Goal: Information Seeking & Learning: Check status

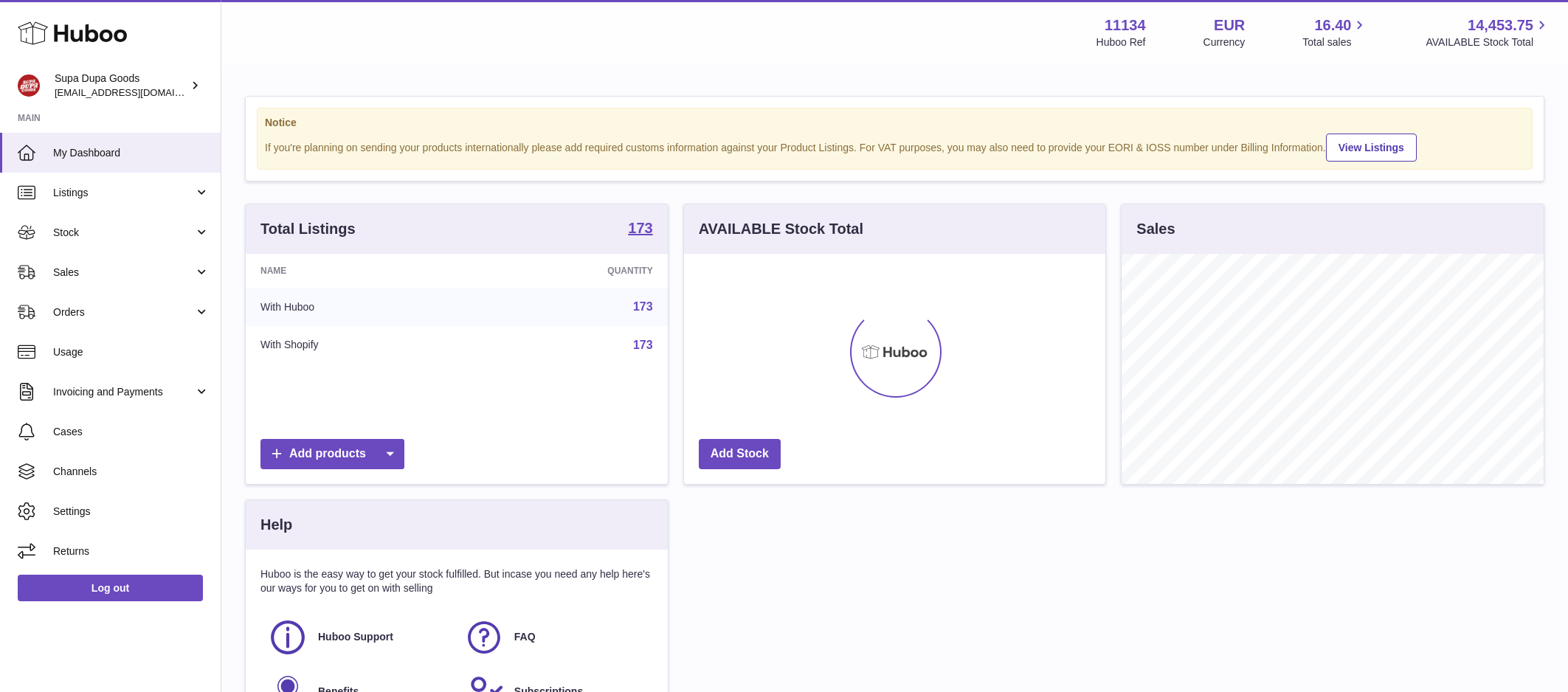
scroll to position [230, 422]
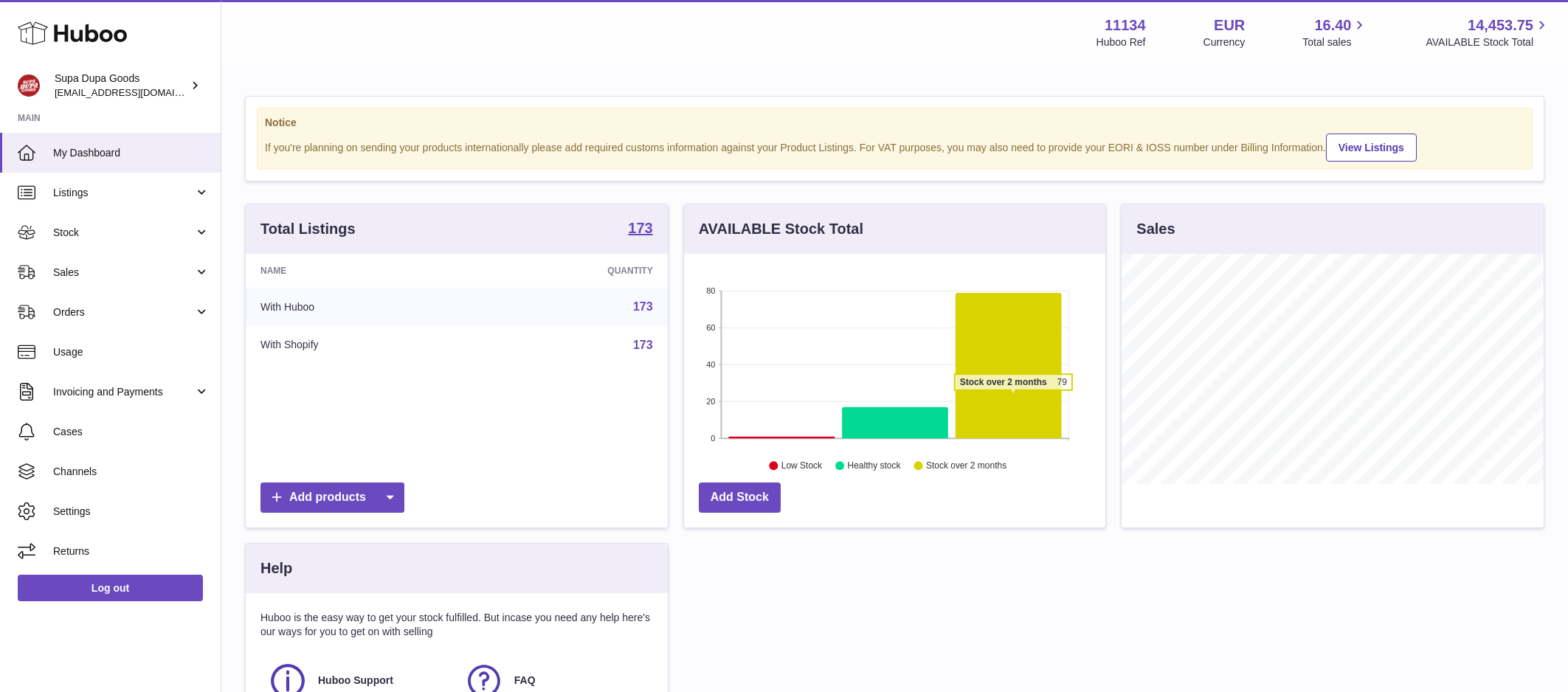
click at [1013, 398] on icon at bounding box center [1009, 366] width 107 height 146
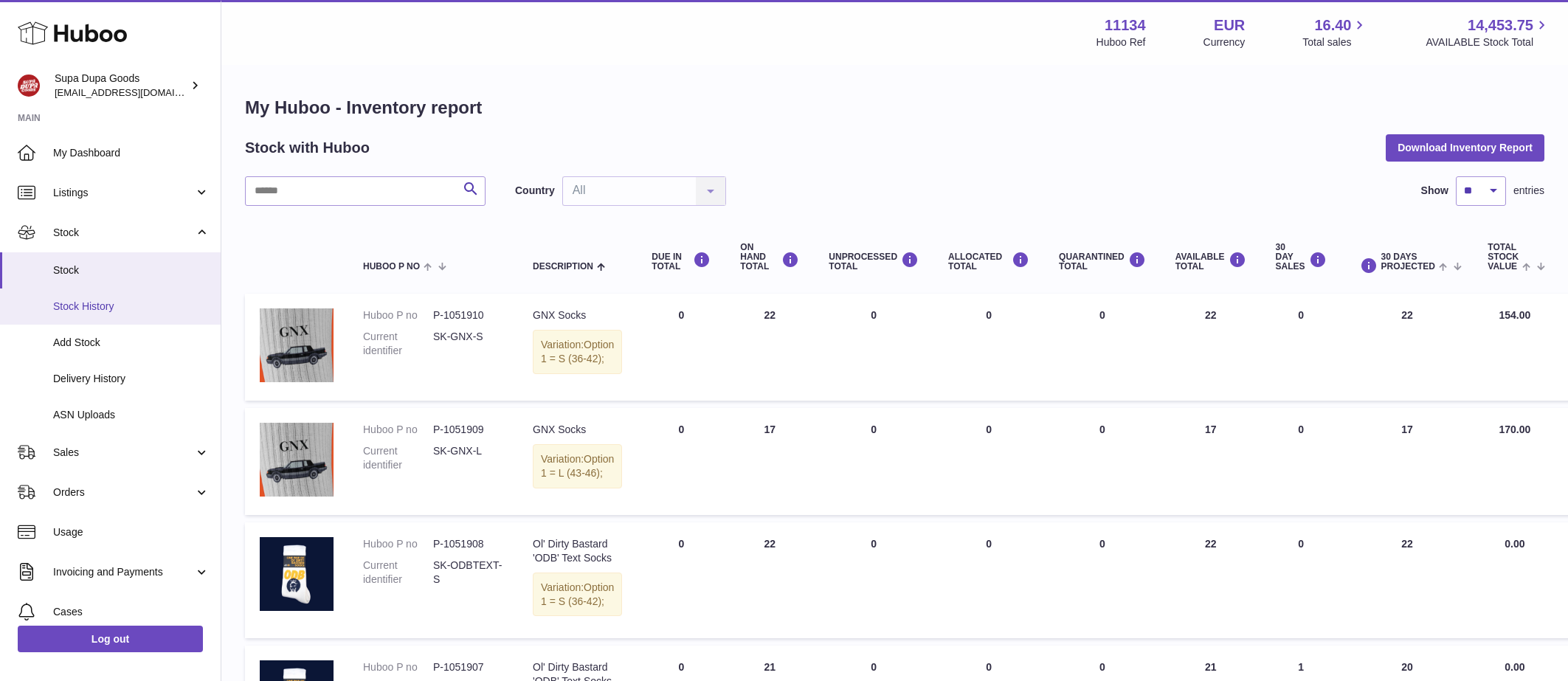
click at [113, 307] on span "Stock History" at bounding box center [131, 307] width 157 height 14
click at [67, 270] on span "Stock" at bounding box center [131, 270] width 157 height 14
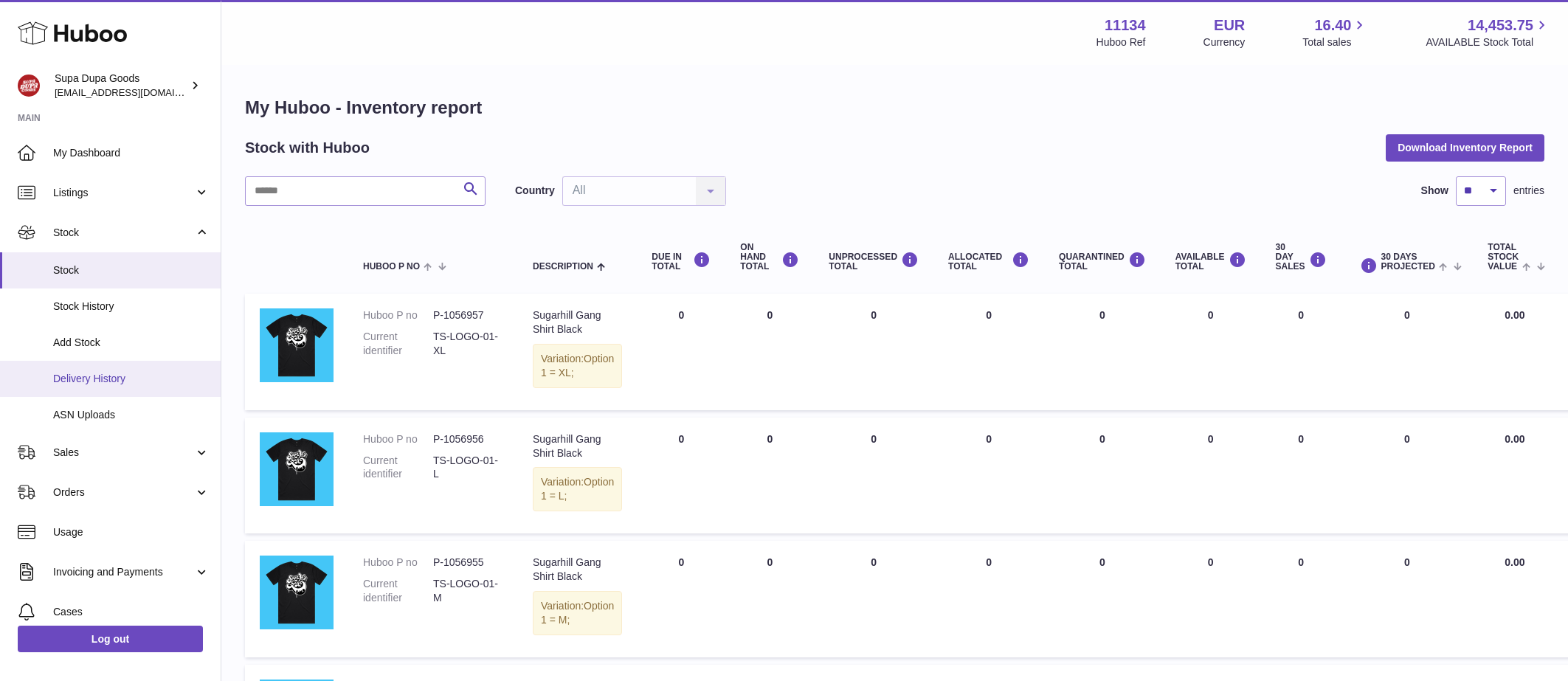
click at [87, 374] on span "Delivery History" at bounding box center [131, 378] width 157 height 14
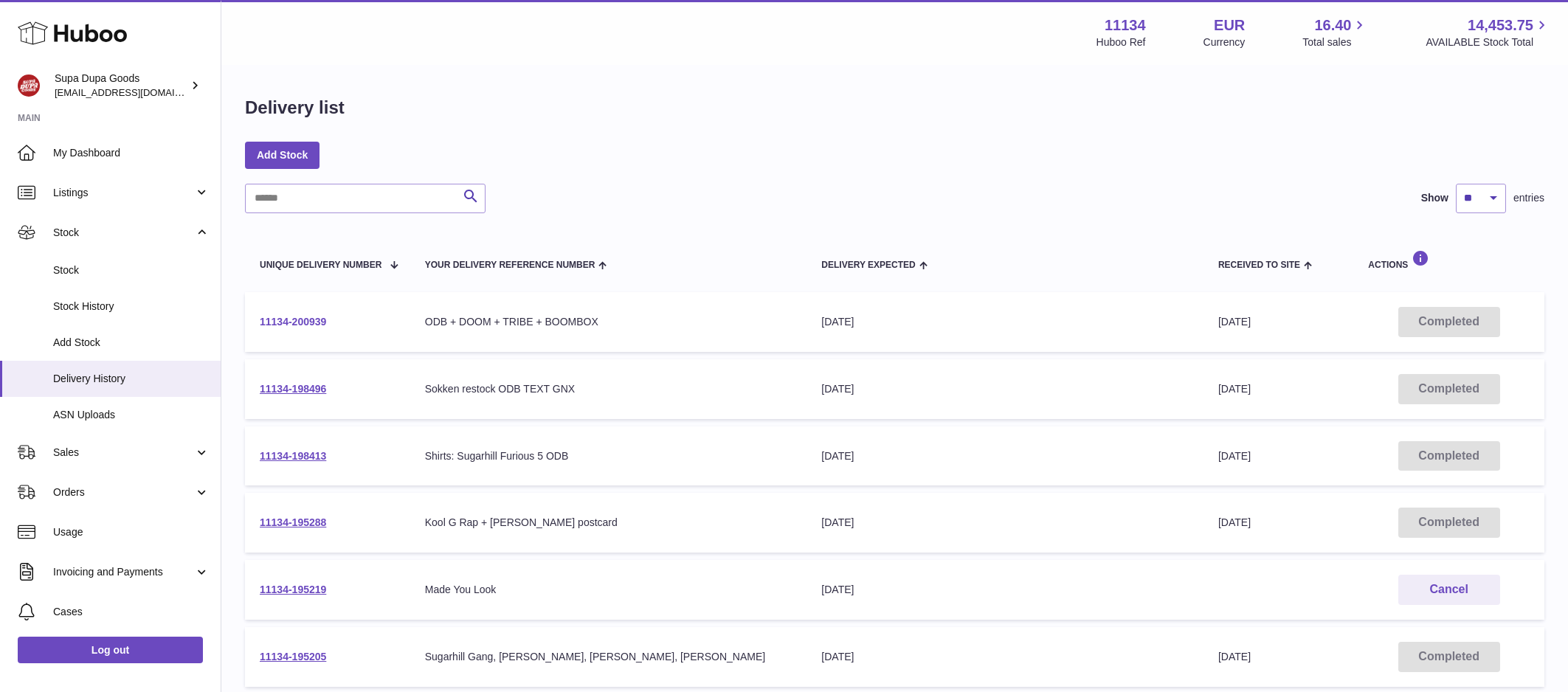
click at [304, 320] on link "11134-200939" at bounding box center [292, 321] width 66 height 12
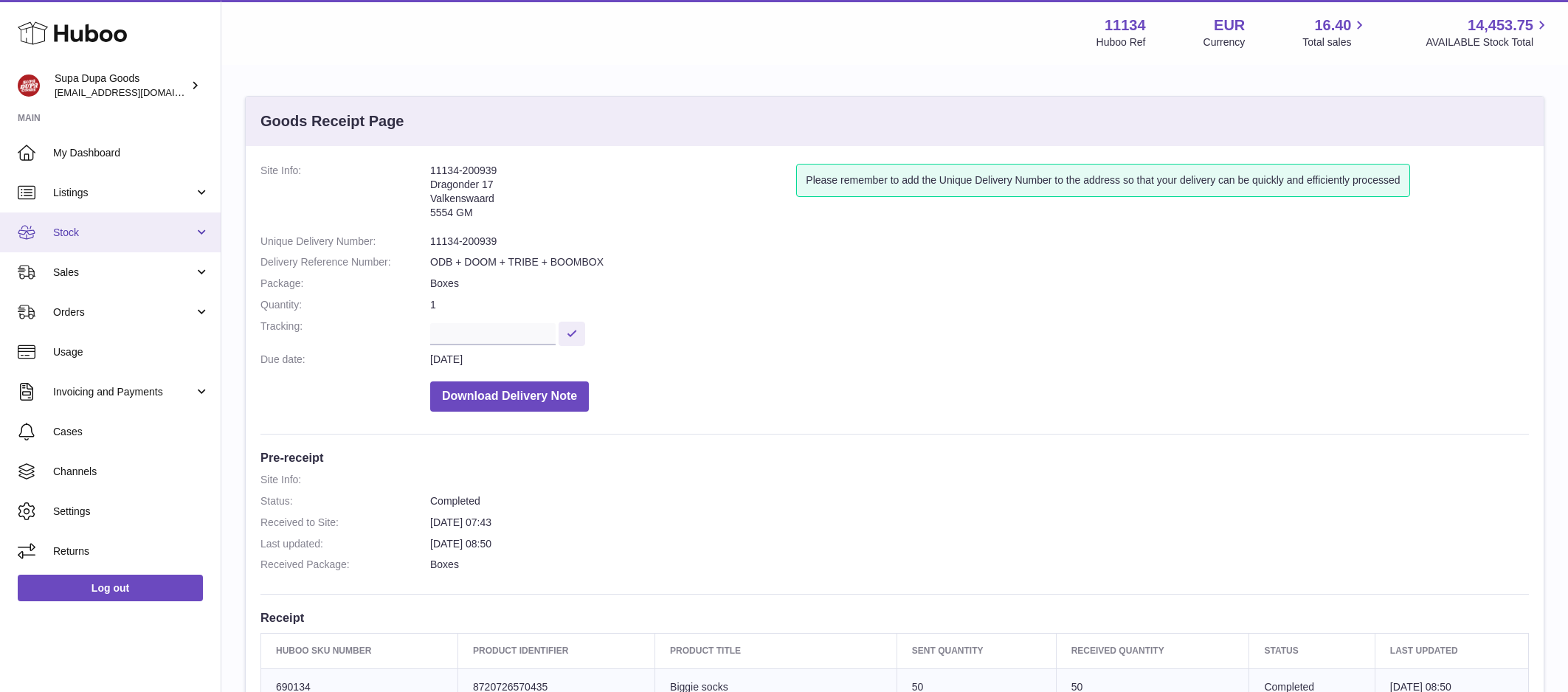
drag, startPoint x: 80, startPoint y: 228, endPoint x: 90, endPoint y: 229, distance: 10.0
click at [80, 228] on span "Stock" at bounding box center [123, 232] width 141 height 14
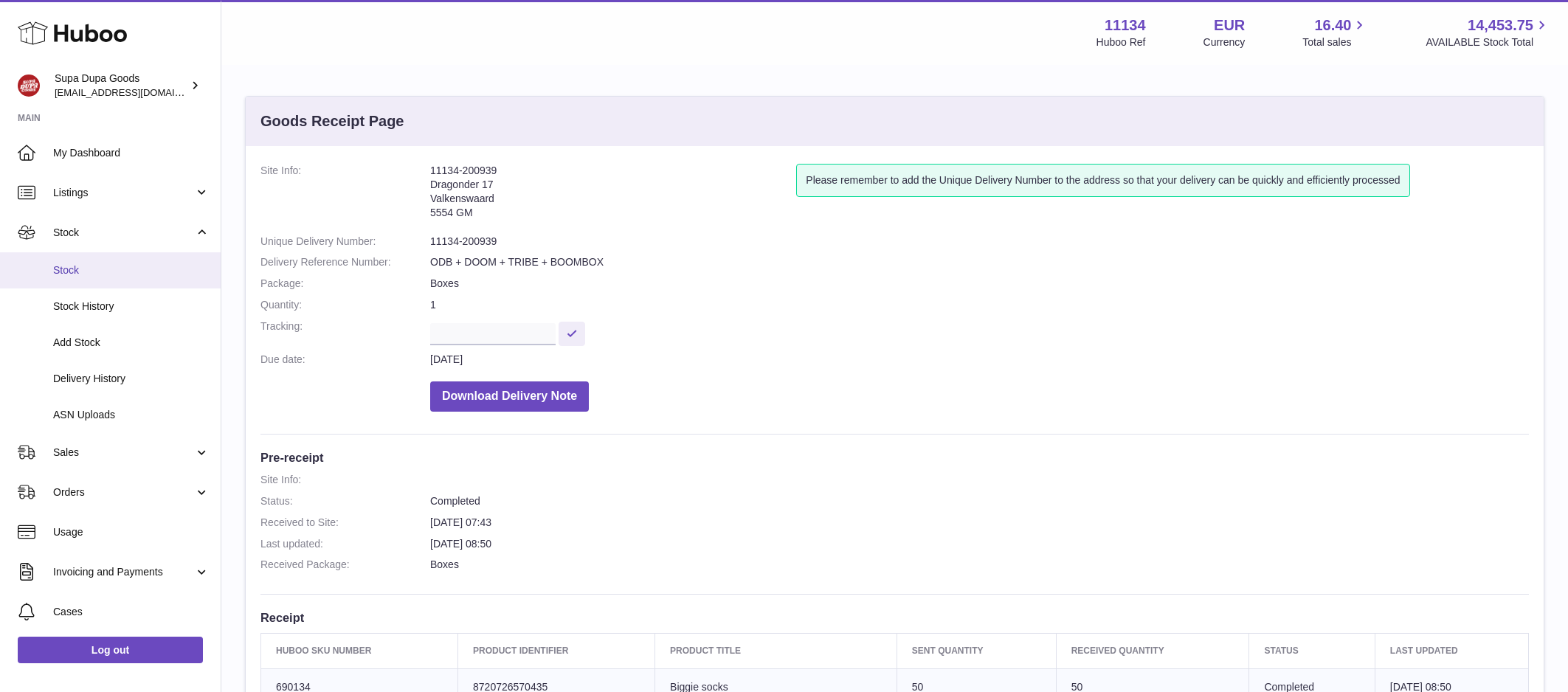
click at [87, 269] on span "Stock" at bounding box center [131, 270] width 157 height 14
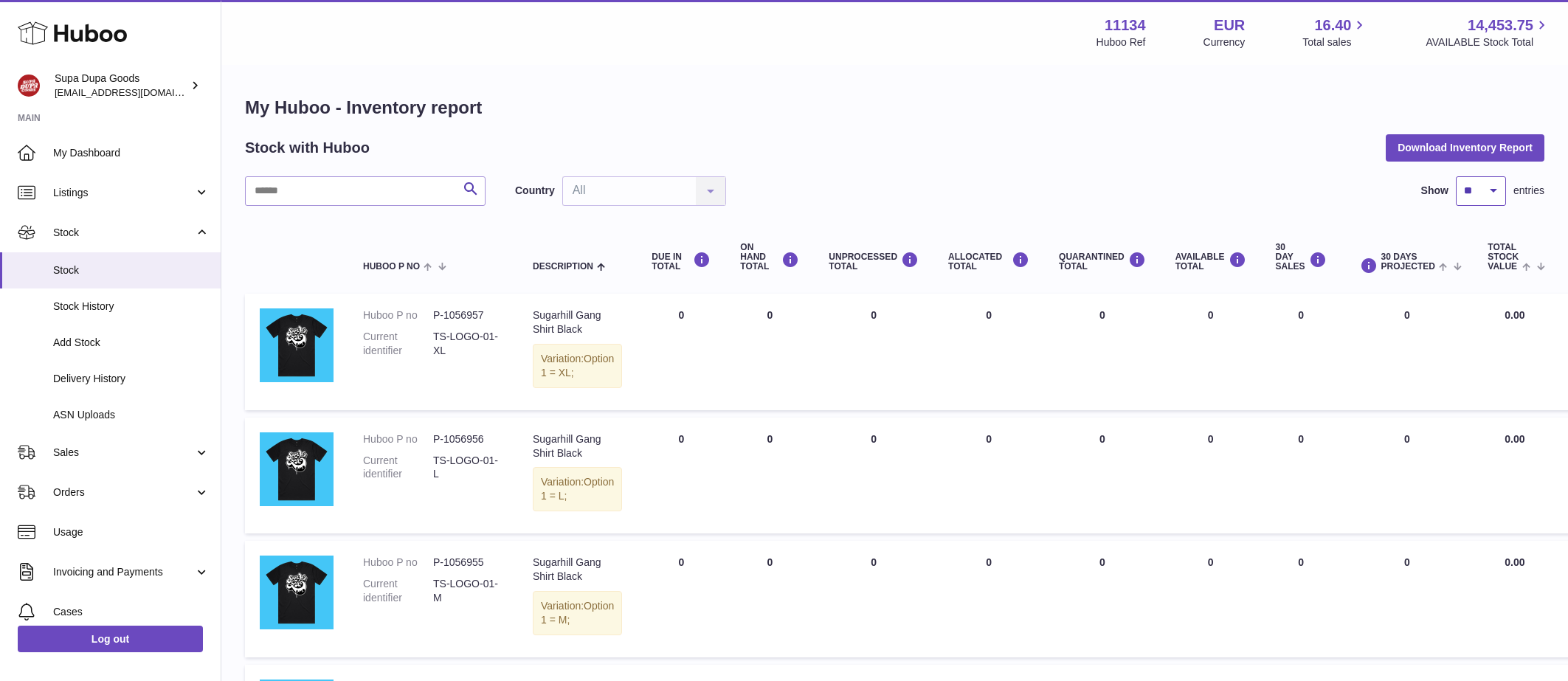
click at [1471, 198] on select "** ** ** ***" at bounding box center [1480, 191] width 50 height 29
select select "***"
click at [1456, 176] on select "** ** ** ***" at bounding box center [1480, 191] width 50 height 29
click at [1529, 275] on th "Total stock value" at bounding box center [1514, 257] width 83 height 59
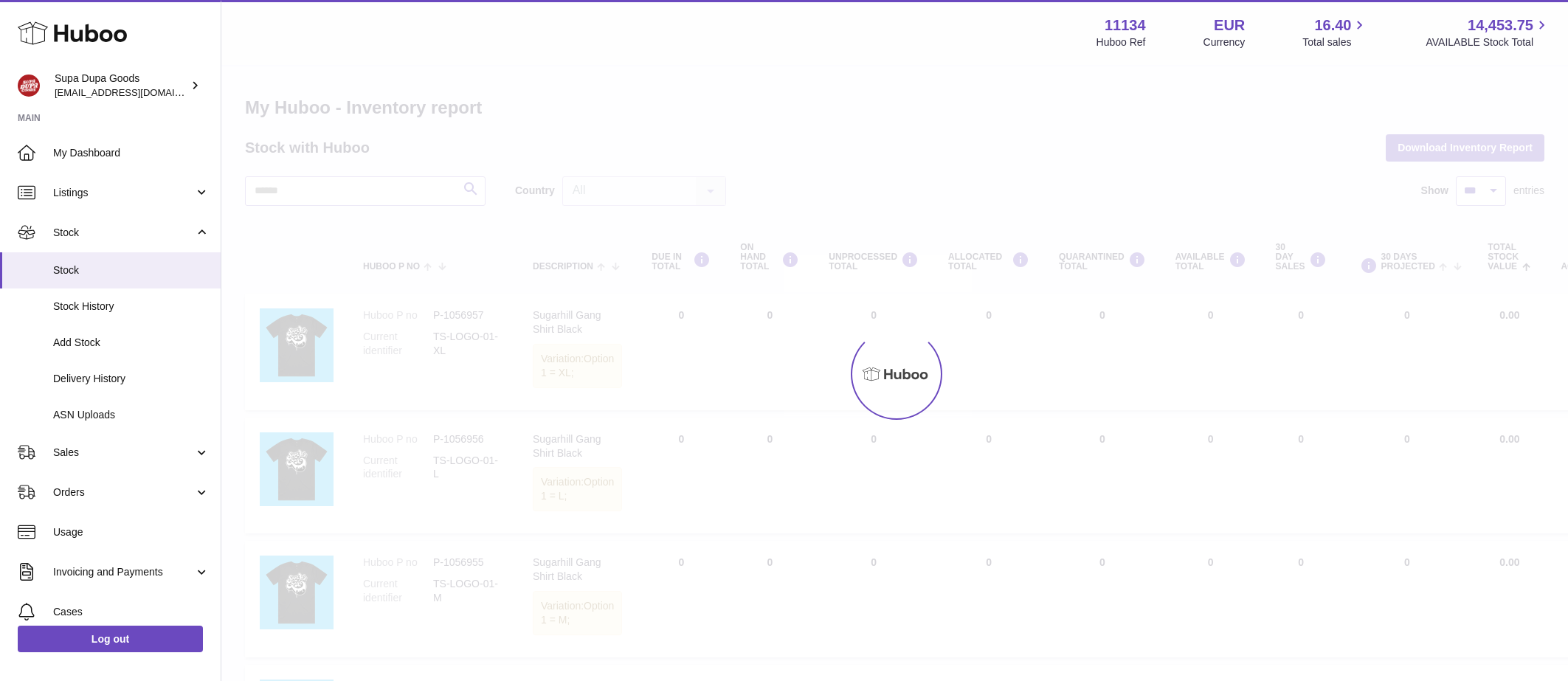
scroll to position [0, 37]
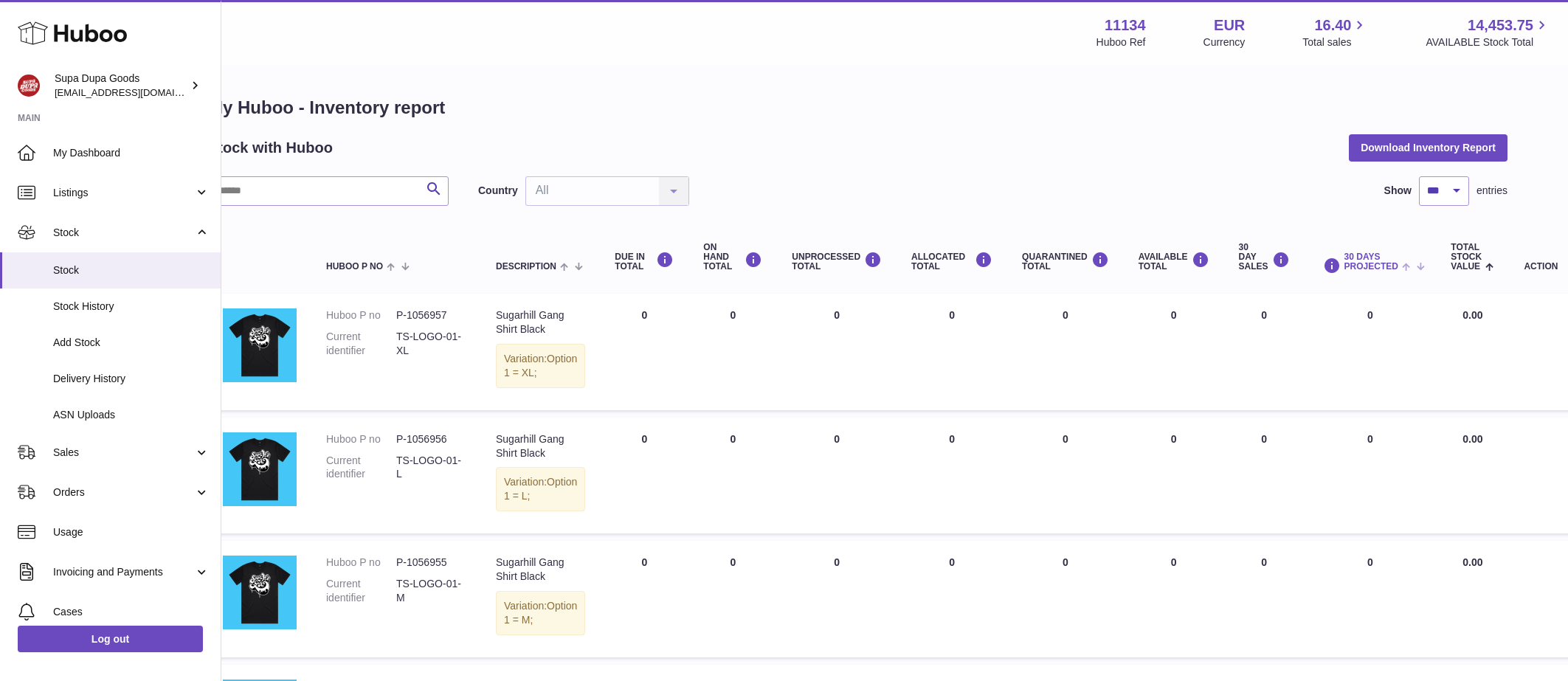
click at [1407, 264] on span at bounding box center [1410, 265] width 23 height 12
click at [1412, 272] on th "30 DAYS PROJECTED" at bounding box center [1371, 257] width 132 height 59
click at [1398, 269] on span at bounding box center [1410, 265] width 23 height 12
click at [1402, 268] on span at bounding box center [1410, 265] width 23 height 12
click at [1408, 268] on span at bounding box center [1410, 265] width 23 height 12
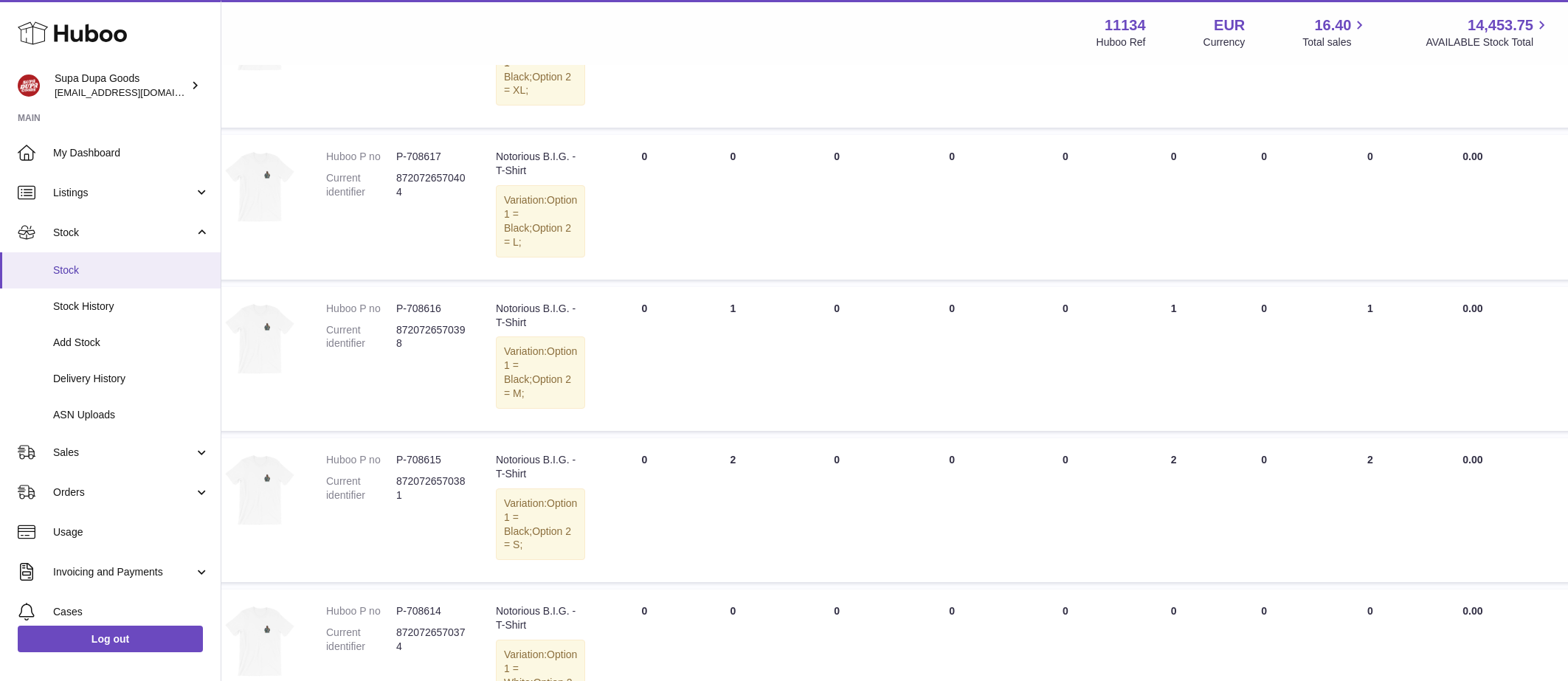
scroll to position [5635, 37]
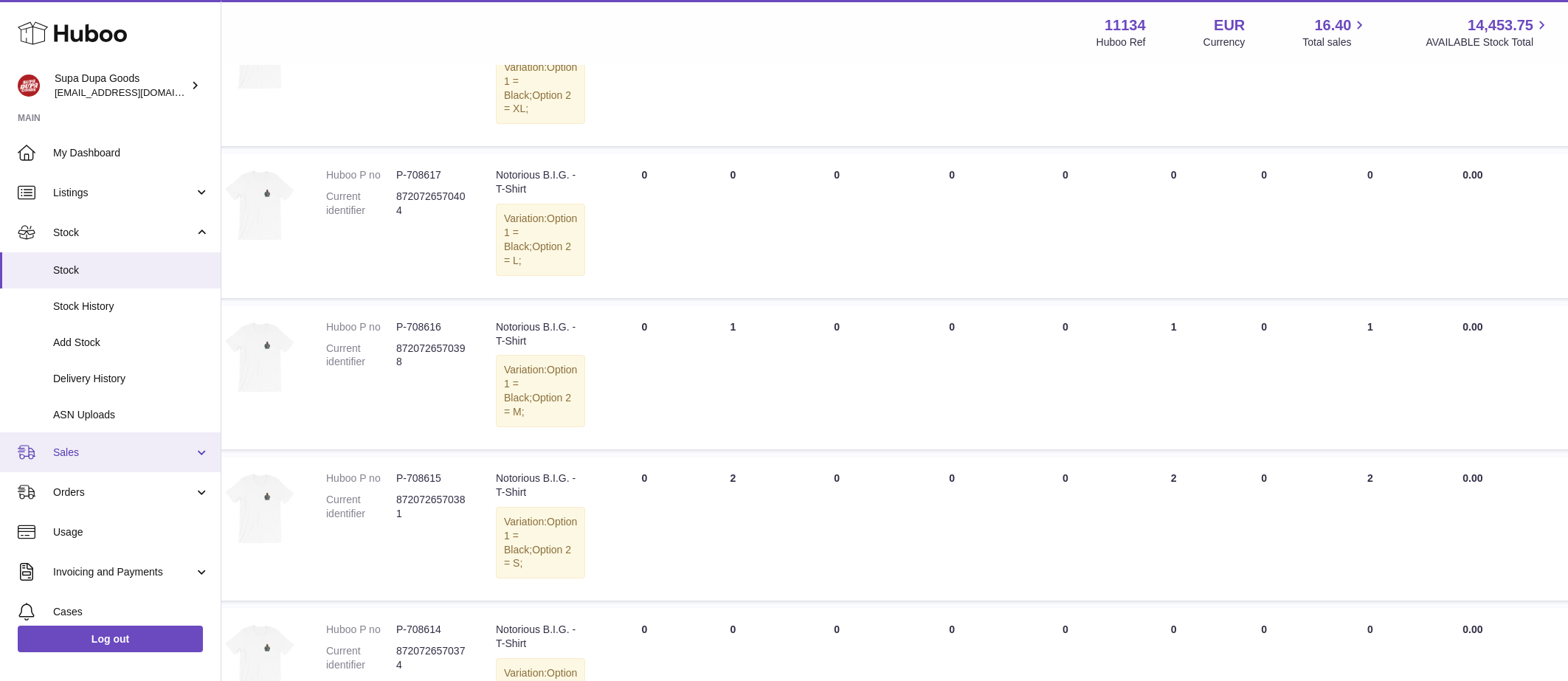
click at [106, 446] on span "Sales" at bounding box center [123, 452] width 141 height 14
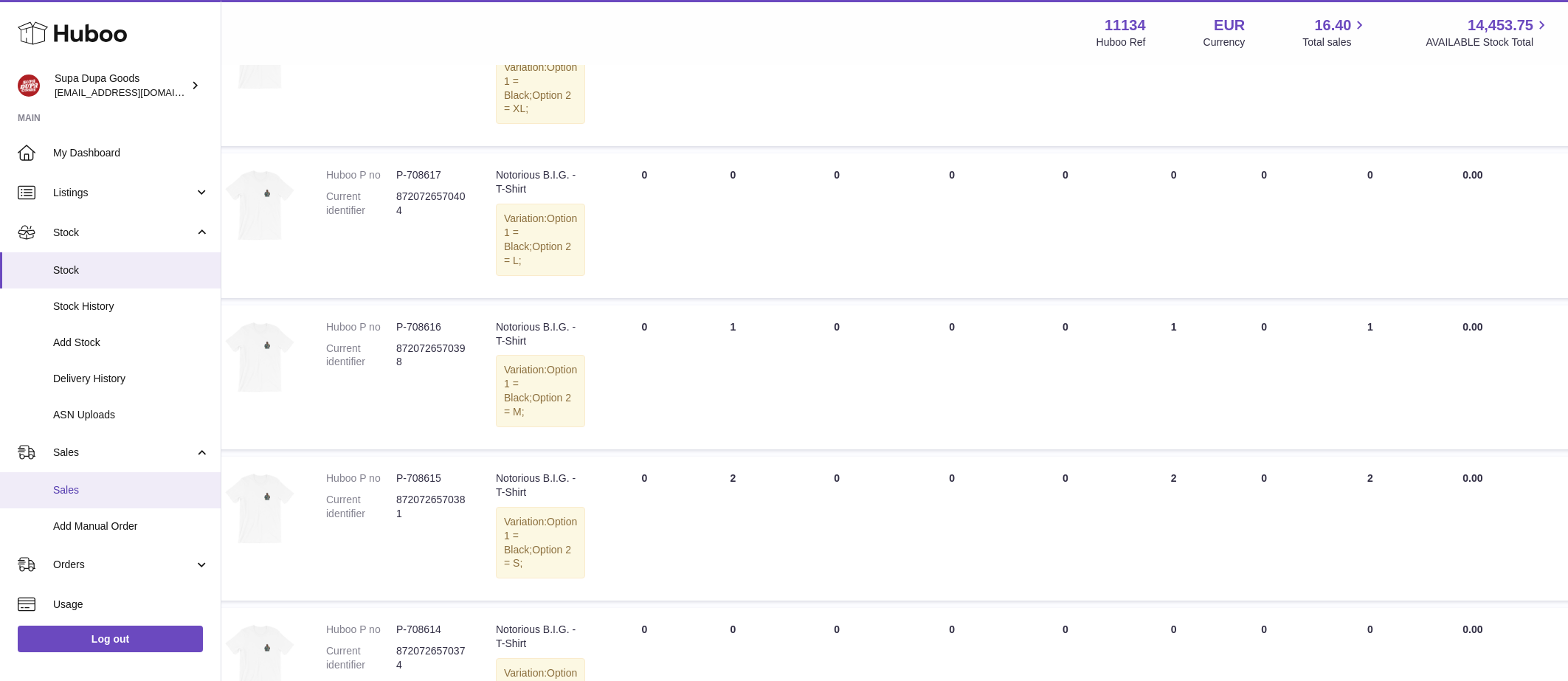
click at [67, 496] on span "Sales" at bounding box center [131, 490] width 157 height 14
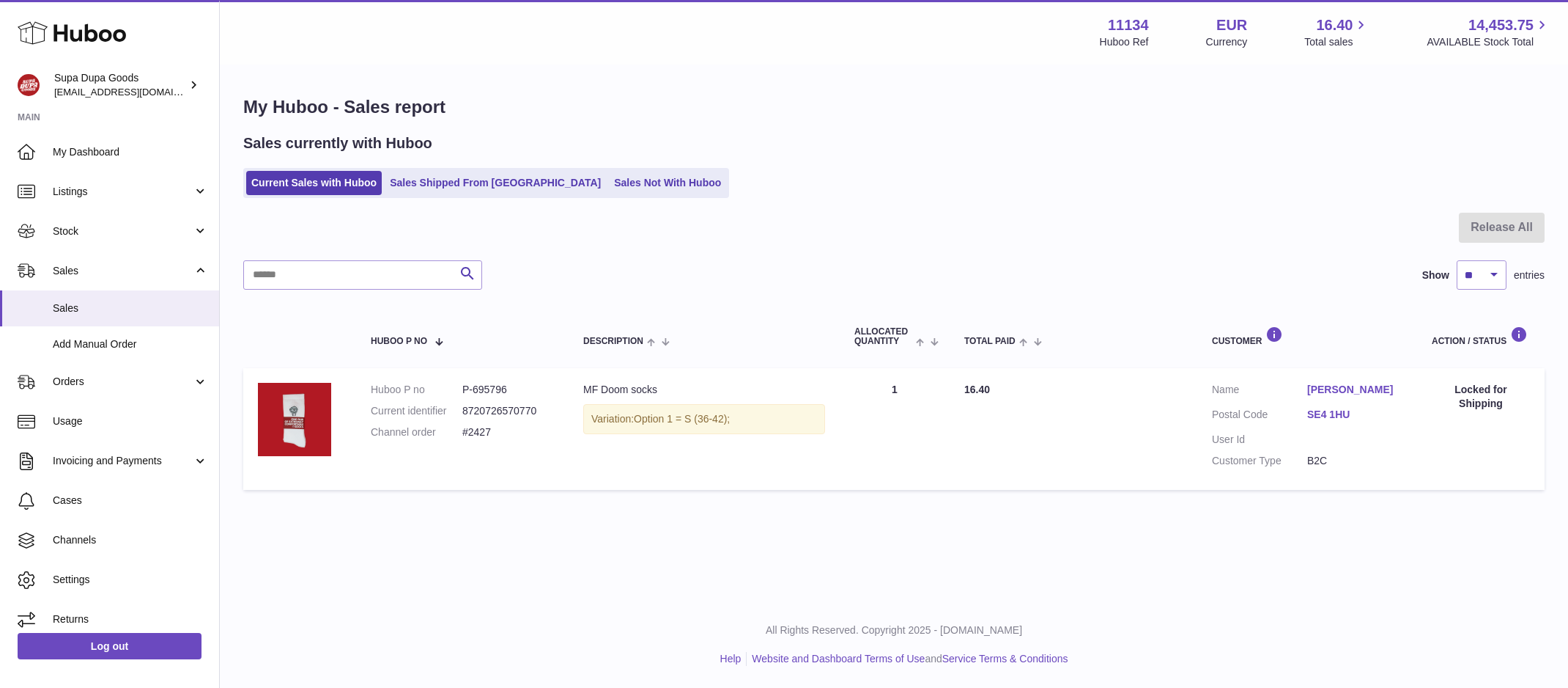
click at [664, 270] on div "Search Show ** ** ** *** entries" at bounding box center [894, 275] width 1301 height 29
click at [484, 197] on ul "Current Sales with Huboo Sales Shipped From Huboo Sales Not With Huboo" at bounding box center [486, 183] width 486 height 30
click at [609, 194] on link "Sales Not With Huboo" at bounding box center [667, 183] width 117 height 24
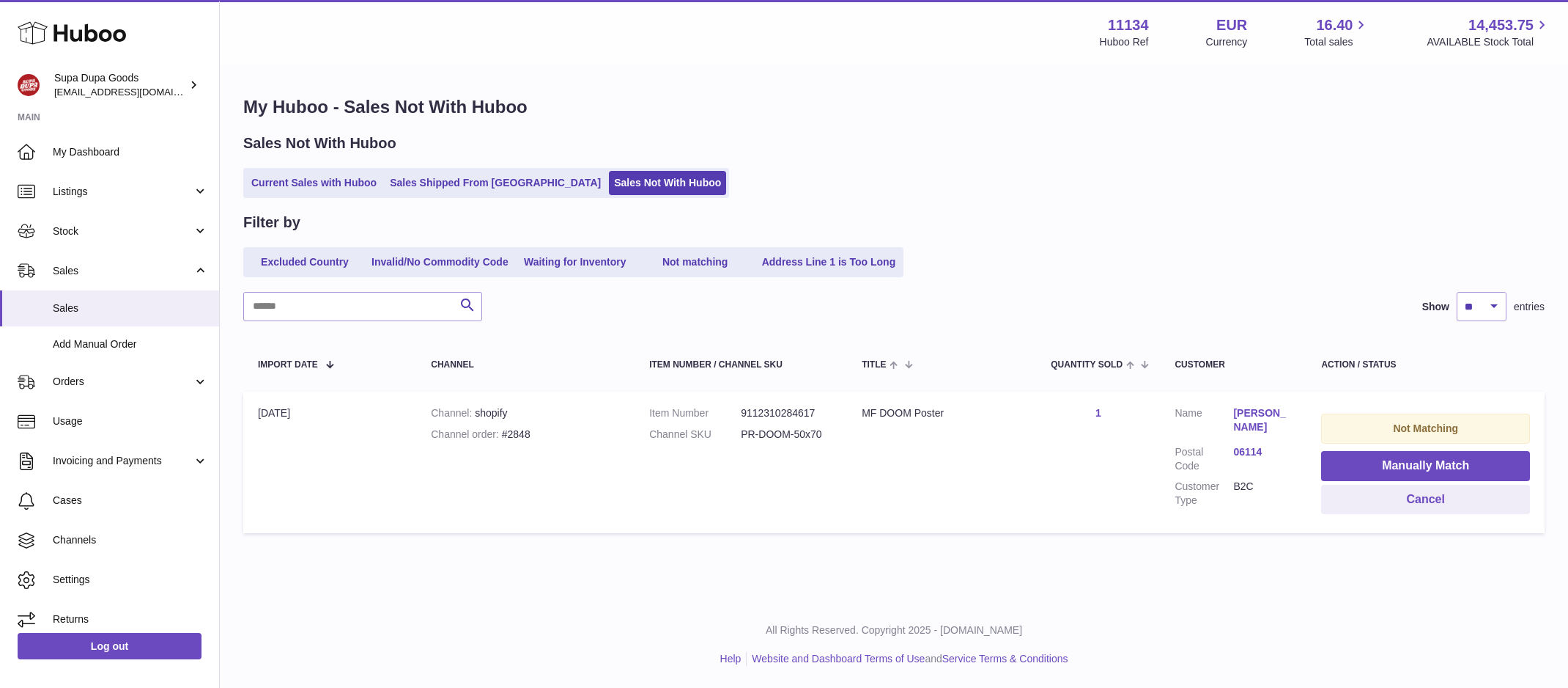
click at [939, 428] on td "Title MF DOOM Poster" at bounding box center [941, 462] width 189 height 142
